Goal: Transaction & Acquisition: Purchase product/service

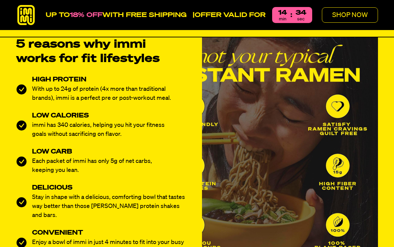
scroll to position [245, 0]
click at [95, 169] on p "Each packet of immi has only 5g of net carbs, keeping you lean." at bounding box center [102, 166] width 140 height 18
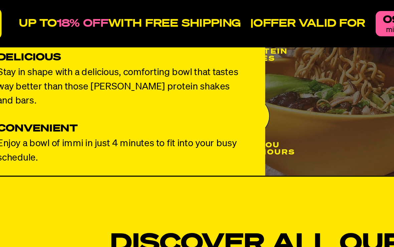
scroll to position [394, 0]
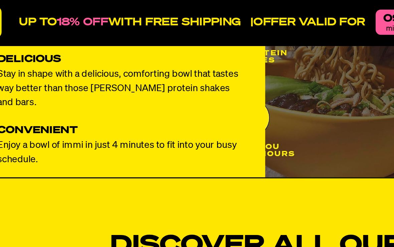
click at [82, 127] on div "Discover All Our Flavors with the Starter Pack! Try all our flavors in one pack…" at bounding box center [197, 178] width 394 height 128
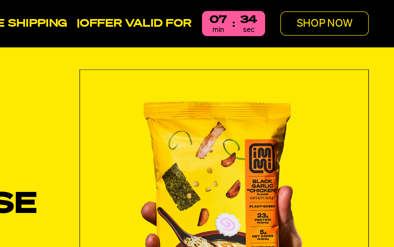
scroll to position [0, 0]
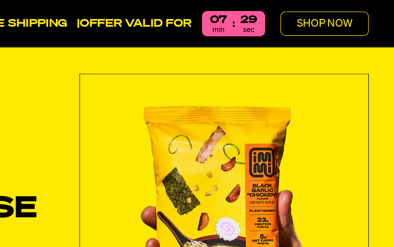
click at [322, 9] on button "SHOP NOW" at bounding box center [350, 14] width 56 height 15
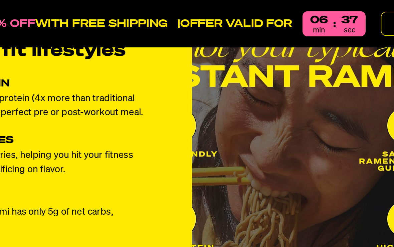
scroll to position [271, 0]
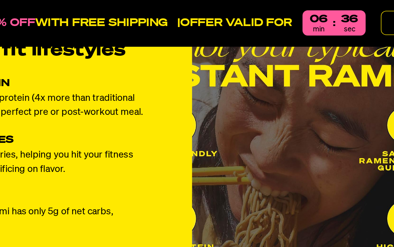
click at [202, 112] on img at bounding box center [290, 123] width 176 height 225
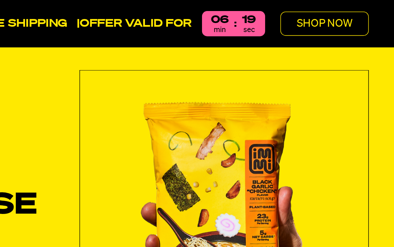
scroll to position [0, 0]
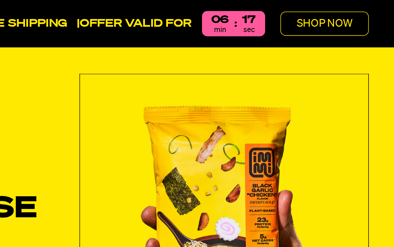
click at [195, 125] on img "Slide 1" at bounding box center [286, 138] width 183 height 183
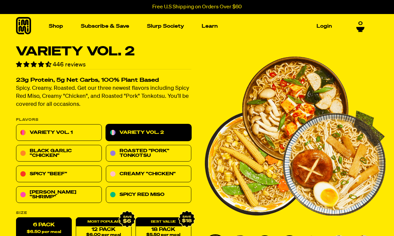
click at [62, 87] on img "Main navigation" at bounding box center [51, 89] width 76 height 76
click at [245, 101] on img "Main navigation" at bounding box center [246, 89] width 76 height 76
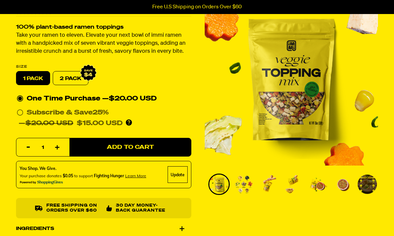
scroll to position [53, 0]
click at [247, 194] on img "Go to slide 2" at bounding box center [243, 184] width 19 height 19
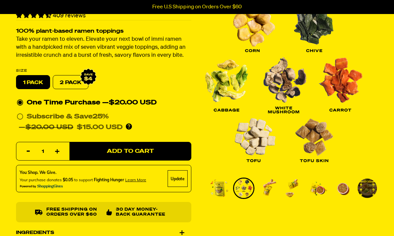
scroll to position [27, 0]
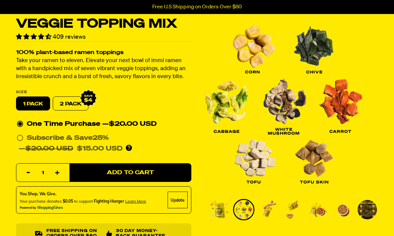
click at [270, 213] on img "Go to slide 3" at bounding box center [268, 209] width 19 height 19
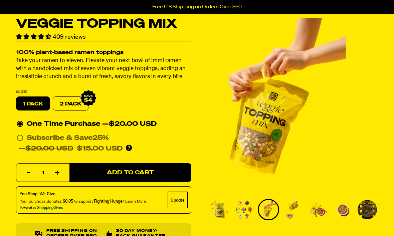
scroll to position [28, 0]
click at [293, 216] on img "Go to slide 4" at bounding box center [292, 209] width 19 height 19
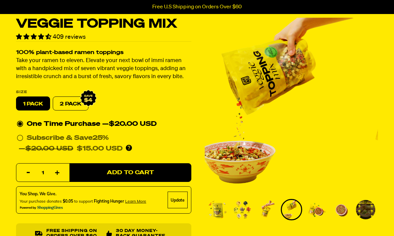
click at [322, 215] on img "Go to slide 5" at bounding box center [315, 209] width 19 height 19
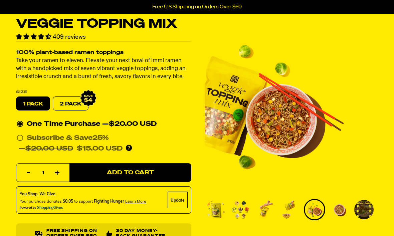
click at [342, 217] on img "Go to slide 6" at bounding box center [339, 209] width 19 height 19
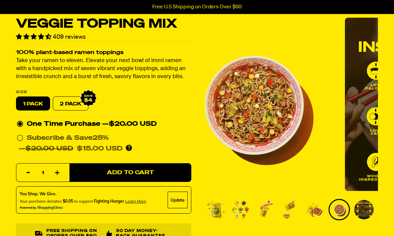
click at [342, 216] on img "Go to slide 6" at bounding box center [339, 209] width 19 height 19
click at [367, 217] on img "Go to slide 7" at bounding box center [363, 209] width 19 height 19
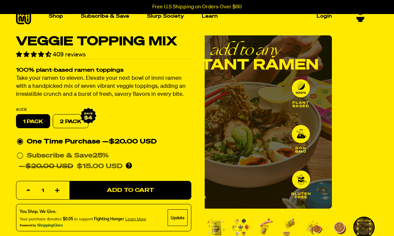
scroll to position [0, 0]
